Goal: Task Accomplishment & Management: Complete application form

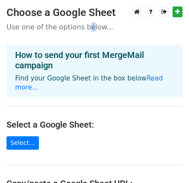
click at [83, 24] on p "Use one of the options below..." at bounding box center [94, 26] width 176 height 9
click at [155, 13] on link at bounding box center [150, 11] width 10 height 11
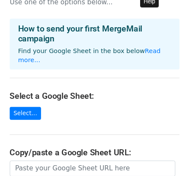
scroll to position [43, 0]
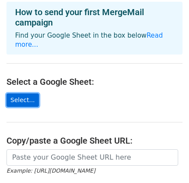
click at [26, 93] on link "Select..." at bounding box center [22, 99] width 32 height 13
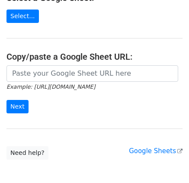
scroll to position [113, 0]
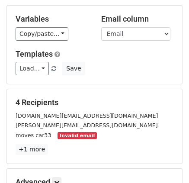
scroll to position [86, 0]
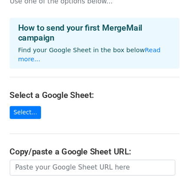
scroll to position [43, 0]
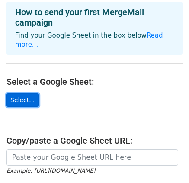
click at [24, 93] on link "Select..." at bounding box center [22, 99] width 32 height 13
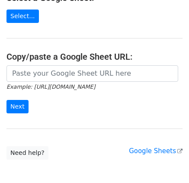
scroll to position [69, 0]
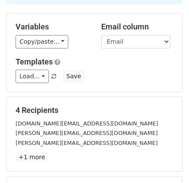
scroll to position [55, 0]
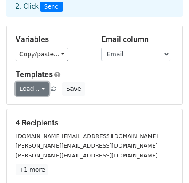
click at [42, 86] on link "Load..." at bounding box center [32, 88] width 33 height 13
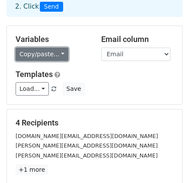
click at [57, 54] on link "Copy/paste..." at bounding box center [42, 54] width 53 height 13
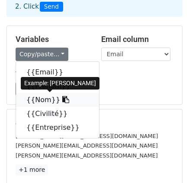
click at [50, 99] on link "{{Nom}}" at bounding box center [57, 100] width 83 height 14
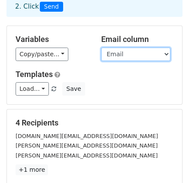
click at [121, 54] on select "Email Prénom Nom Civilité Entreprise" at bounding box center [135, 54] width 69 height 13
click at [101, 48] on select "Email Prénom Nom Civilité Entreprise" at bounding box center [135, 54] width 69 height 13
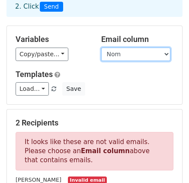
click at [118, 53] on select "Email Prénom Nom Civilité Entreprise" at bounding box center [135, 54] width 69 height 13
click at [101, 48] on select "Email Prénom Nom Civilité Entreprise" at bounding box center [135, 54] width 69 height 13
click at [127, 53] on select "Email Prénom Nom Civilité Entreprise" at bounding box center [135, 54] width 69 height 13
click at [101, 48] on select "Email Prénom Nom Civilité Entreprise" at bounding box center [135, 54] width 69 height 13
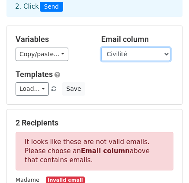
click at [132, 54] on select "Email Prénom Nom Civilité Entreprise" at bounding box center [135, 54] width 69 height 13
select select "Email"
click at [101, 48] on select "Email Prénom Nom Civilité Entreprise" at bounding box center [135, 54] width 69 height 13
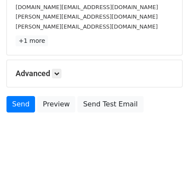
scroll to position [185, 0]
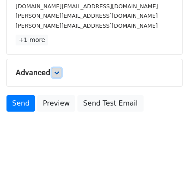
click at [60, 74] on link at bounding box center [57, 73] width 10 height 10
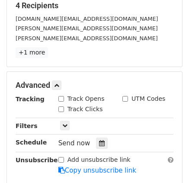
scroll to position [216, 0]
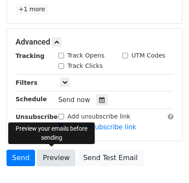
click at [58, 150] on link "Preview" at bounding box center [56, 158] width 38 height 16
click at [62, 152] on link "Preview" at bounding box center [56, 158] width 38 height 16
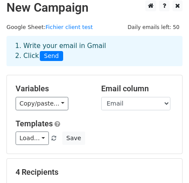
scroll to position [0, 0]
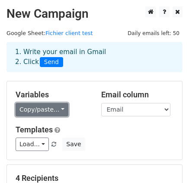
click at [56, 110] on link "Copy/paste..." at bounding box center [42, 109] width 53 height 13
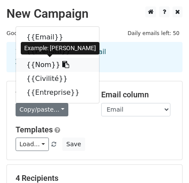
click at [62, 64] on icon at bounding box center [65, 64] width 7 height 7
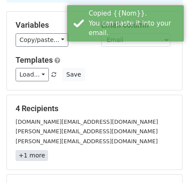
scroll to position [43, 0]
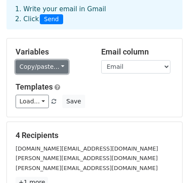
click at [50, 68] on link "Copy/paste..." at bounding box center [42, 66] width 53 height 13
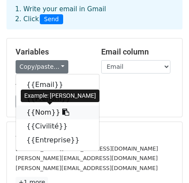
click at [36, 107] on link "{{Nom}}" at bounding box center [57, 112] width 83 height 14
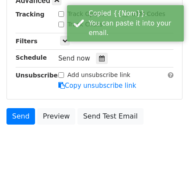
scroll to position [259, 0]
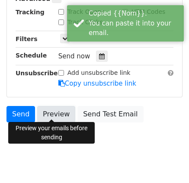
click at [50, 109] on link "Preview" at bounding box center [56, 114] width 38 height 16
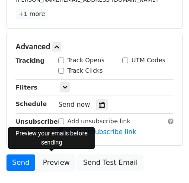
scroll to position [172, 0]
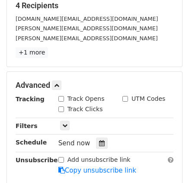
click at [102, 7] on h5 "4 Recipients" at bounding box center [95, 6] width 158 height 10
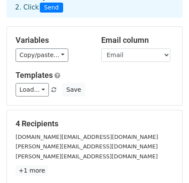
scroll to position [0, 0]
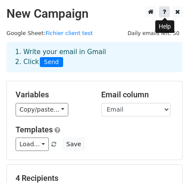
click at [166, 10] on icon at bounding box center [164, 12] width 3 height 6
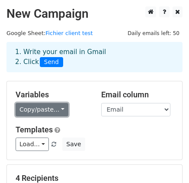
click at [60, 110] on link "Copy/paste..." at bounding box center [42, 109] width 53 height 13
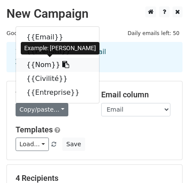
click at [62, 64] on icon at bounding box center [65, 64] width 7 height 7
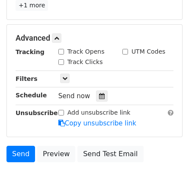
scroll to position [269, 0]
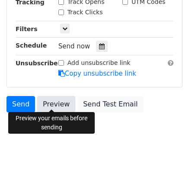
click at [52, 96] on link "Preview" at bounding box center [56, 104] width 38 height 16
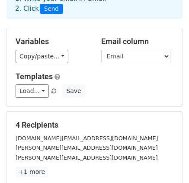
scroll to position [10, 0]
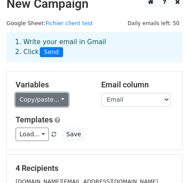
click at [48, 95] on link "Copy/paste..." at bounding box center [42, 99] width 53 height 13
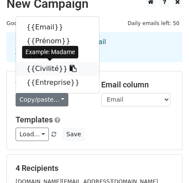
click at [49, 68] on link "{{Civilité}}" at bounding box center [57, 69] width 83 height 14
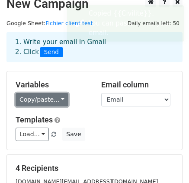
click at [51, 95] on link "Copy/paste..." at bounding box center [42, 99] width 53 height 13
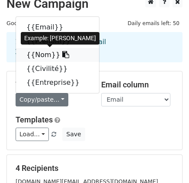
click at [62, 54] on icon at bounding box center [65, 54] width 7 height 7
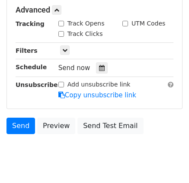
scroll to position [269, 0]
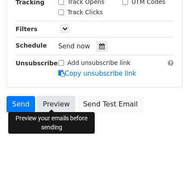
click at [48, 101] on link "Preview" at bounding box center [56, 104] width 38 height 16
click at [60, 97] on link "Preview" at bounding box center [56, 104] width 38 height 16
click at [55, 102] on link "Preview" at bounding box center [56, 104] width 38 height 16
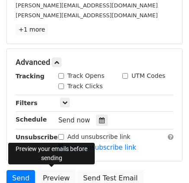
scroll to position [183, 0]
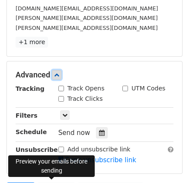
click at [59, 72] on icon at bounding box center [56, 74] width 5 height 5
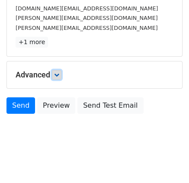
click at [59, 72] on icon at bounding box center [56, 74] width 5 height 5
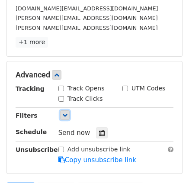
click at [65, 115] on icon at bounding box center [64, 114] width 5 height 5
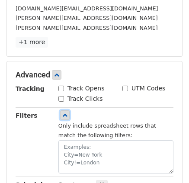
click at [65, 115] on icon at bounding box center [64, 114] width 5 height 5
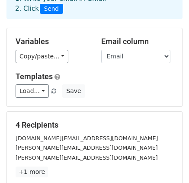
scroll to position [53, 0]
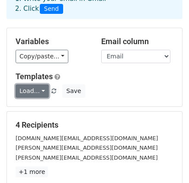
click at [42, 91] on link "Load..." at bounding box center [32, 90] width 33 height 13
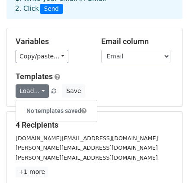
click at [105, 80] on h5 "Templates" at bounding box center [95, 77] width 158 height 10
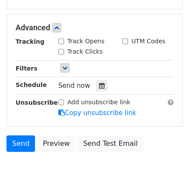
scroll to position [269, 0]
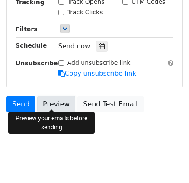
click at [55, 102] on link "Preview" at bounding box center [56, 104] width 38 height 16
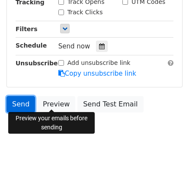
click at [21, 101] on link "Send" at bounding box center [20, 104] width 29 height 16
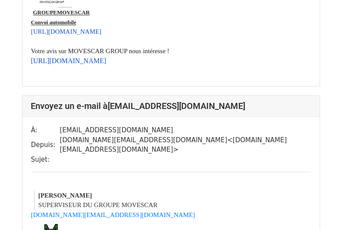
scroll to position [259, 0]
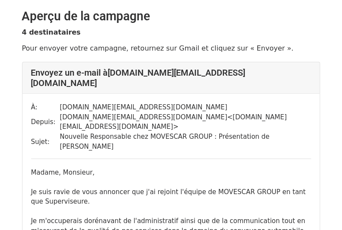
click at [176, 34] on p "4 destinataires" at bounding box center [171, 32] width 298 height 9
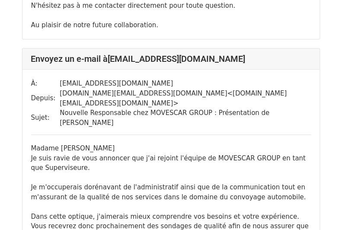
scroll to position [271, 0]
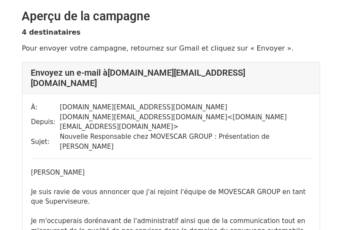
scroll to position [43, 0]
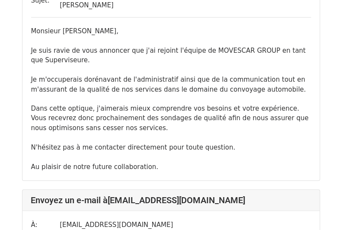
scroll to position [655, 0]
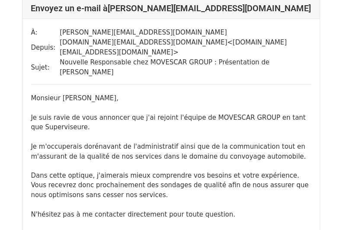
scroll to position [691, 0]
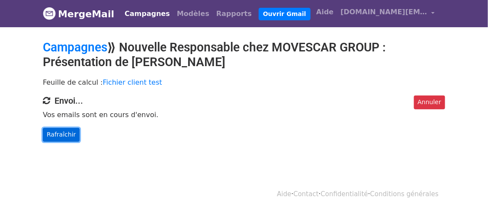
click at [53, 132] on font "Rafraîchir" at bounding box center [61, 134] width 29 height 7
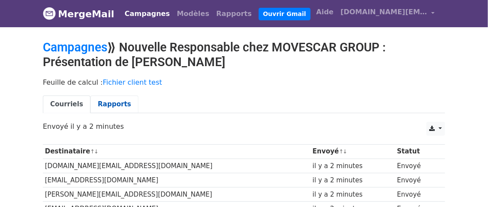
click at [110, 108] on link "Rapports" at bounding box center [114, 105] width 48 height 18
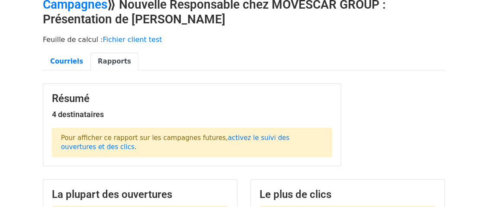
scroll to position [130, 0]
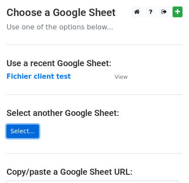
click at [25, 128] on link "Select..." at bounding box center [22, 130] width 32 height 13
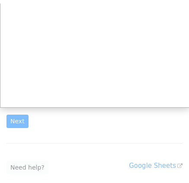
scroll to position [64, 0]
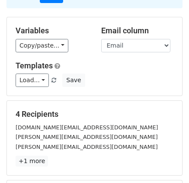
scroll to position [130, 0]
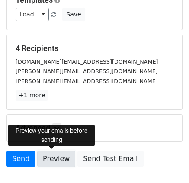
click at [51, 158] on link "Preview" at bounding box center [56, 158] width 38 height 16
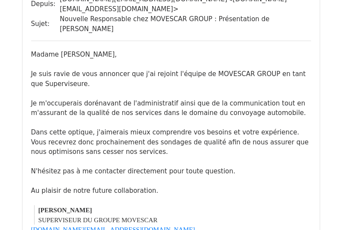
scroll to position [562, 0]
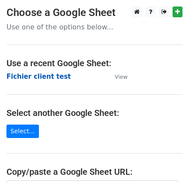
click at [52, 75] on strong "Fichier client test" at bounding box center [38, 77] width 64 height 8
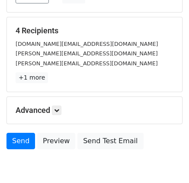
scroll to position [130, 0]
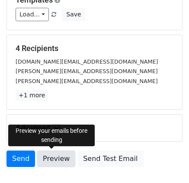
click at [49, 152] on link "Preview" at bounding box center [56, 158] width 38 height 16
click at [40, 153] on link "Preview" at bounding box center [56, 158] width 38 height 16
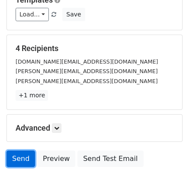
click at [11, 159] on link "Send" at bounding box center [20, 158] width 29 height 16
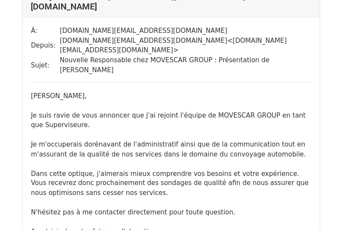
scroll to position [86, 0]
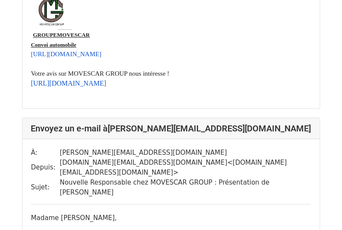
scroll to position [389, 0]
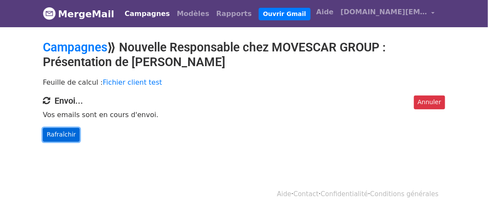
click at [62, 132] on font "Rafraîchir" at bounding box center [61, 134] width 29 height 7
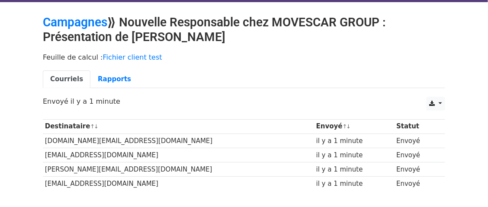
scroll to position [43, 0]
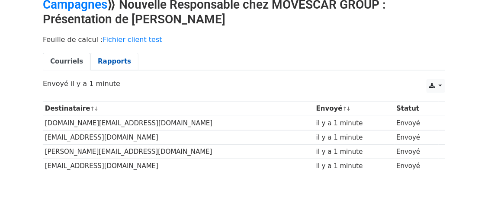
click at [108, 57] on font "Rapports" at bounding box center [114, 61] width 33 height 8
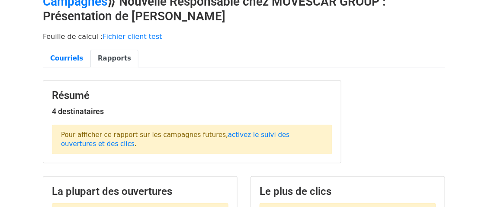
scroll to position [43, 0]
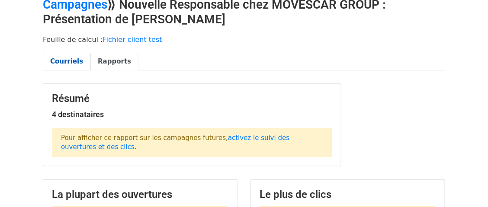
click at [69, 64] on font "Courriels" at bounding box center [66, 61] width 33 height 8
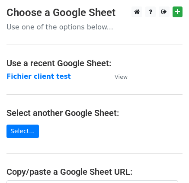
click at [43, 77] on strong "Fichier client test" at bounding box center [38, 77] width 64 height 8
click at [50, 74] on strong "Fichier client test" at bounding box center [38, 77] width 64 height 8
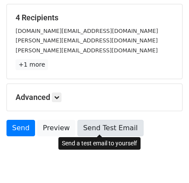
scroll to position [172, 0]
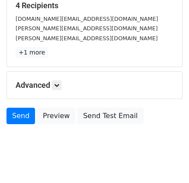
click at [52, 86] on h5 "Advanced" at bounding box center [95, 85] width 158 height 10
click at [57, 83] on icon at bounding box center [56, 85] width 5 height 5
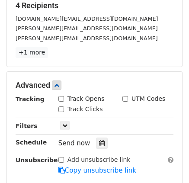
click at [60, 97] on input "Track Opens" at bounding box center [61, 99] width 6 height 6
checkbox input "true"
click at [61, 106] on input "Track Clicks" at bounding box center [61, 109] width 6 height 6
checkbox input "true"
click at [126, 96] on input "UTM Codes" at bounding box center [125, 99] width 6 height 6
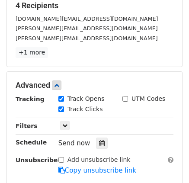
checkbox input "true"
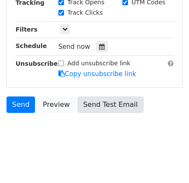
scroll to position [269, 0]
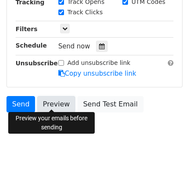
click at [60, 104] on link "Preview" at bounding box center [56, 104] width 38 height 16
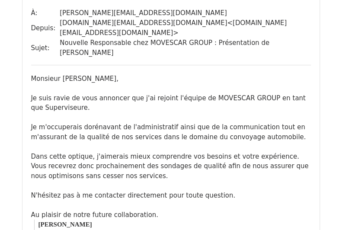
scroll to position [955, 0]
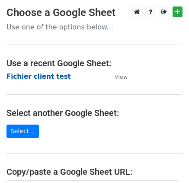
click at [41, 76] on strong "Fichier client test" at bounding box center [38, 77] width 64 height 8
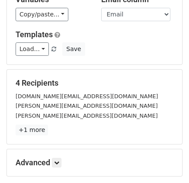
scroll to position [130, 0]
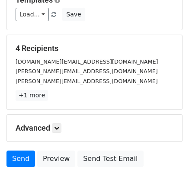
click at [56, 121] on div "Advanced Tracking Track Opens UTM Codes Track Clicks Filters Only include sprea…" at bounding box center [94, 128] width 175 height 27
click at [57, 130] on link at bounding box center [57, 128] width 10 height 10
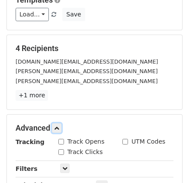
scroll to position [172, 0]
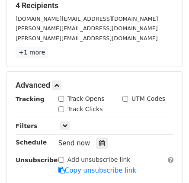
click at [56, 97] on div "Track Opens" at bounding box center [84, 99] width 64 height 10
click at [60, 97] on input "Track Opens" at bounding box center [61, 99] width 6 height 6
checkbox input "true"
click at [60, 106] on input "Track Clicks" at bounding box center [61, 109] width 6 height 6
checkbox input "true"
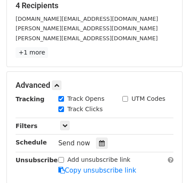
click at [126, 96] on input "UTM Codes" at bounding box center [125, 99] width 6 height 6
checkbox input "true"
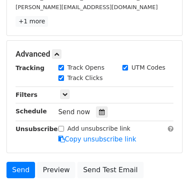
scroll to position [216, 0]
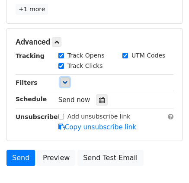
click at [62, 80] on icon at bounding box center [64, 82] width 5 height 5
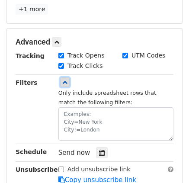
click at [67, 80] on icon at bounding box center [64, 82] width 5 height 5
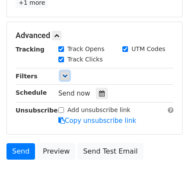
scroll to position [259, 0]
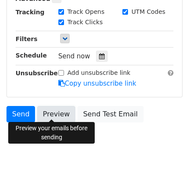
click at [57, 114] on link "Preview" at bounding box center [56, 114] width 38 height 16
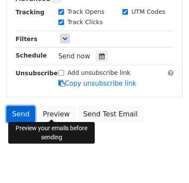
click at [22, 113] on link "Send" at bounding box center [20, 114] width 29 height 16
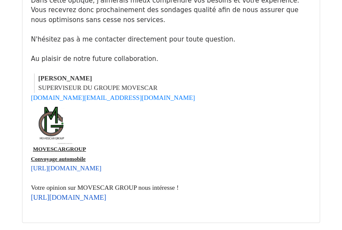
scroll to position [1472, 0]
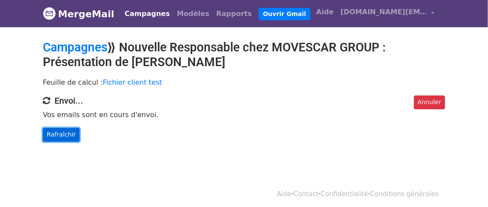
click at [61, 135] on font "Rafraîchir" at bounding box center [61, 134] width 29 height 7
click at [67, 137] on font "Rafraîchir" at bounding box center [61, 134] width 29 height 7
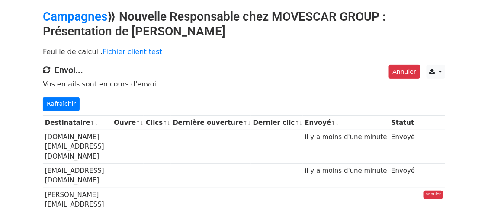
scroll to position [86, 0]
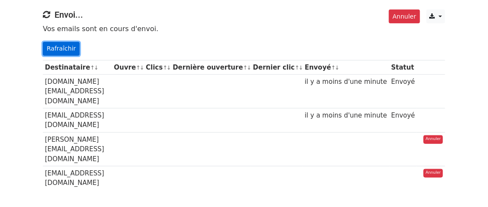
click at [64, 50] on font "Rafraîchir" at bounding box center [61, 48] width 29 height 7
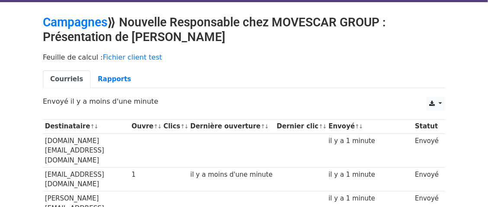
scroll to position [43, 0]
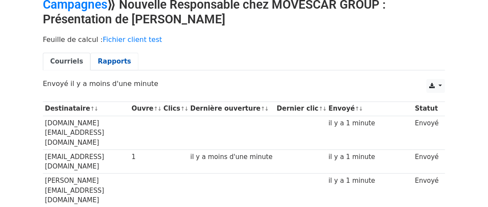
click at [108, 58] on font "Rapports" at bounding box center [114, 61] width 33 height 8
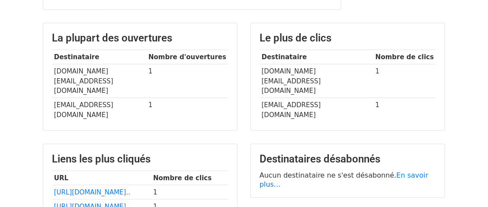
scroll to position [230, 0]
